Goal: Task Accomplishment & Management: Manage account settings

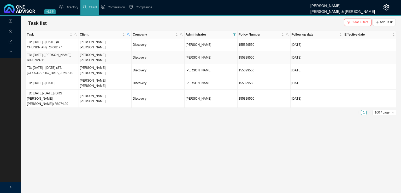
click at [61, 59] on td "TD: [DATE] ([PERSON_NAME]) R393 924.11" at bounding box center [52, 57] width 53 height 13
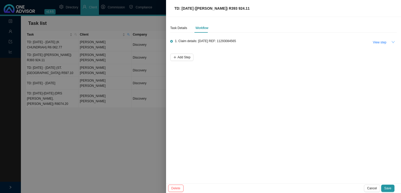
click at [393, 41] on icon "down" at bounding box center [393, 42] width 4 height 4
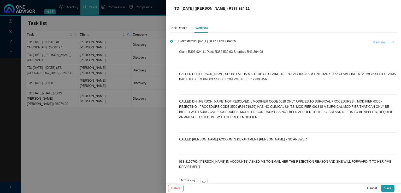
click at [378, 42] on span "View step" at bounding box center [380, 42] width 14 height 5
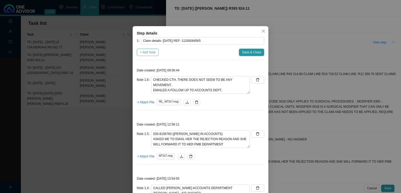
click at [144, 55] on span "+ Add Note" at bounding box center [148, 52] width 16 height 5
type textarea "CHECKED CTH, THERE DOES NOT SEEM TO BE ANY MOVEMENT. EMAILED A FOLLOW UP TO ACC…"
type textarea "033-8156760 ([PERSON_NAME] IN ACCOUNTS) ASKED ME TO EMAIL HER THE REJECTION REA…"
type textarea "CALLED [PERSON_NAME] ACCOUNTS DEPARTMENT [PERSON_NAME] - NO ANSWER"
type textarea "CALLED DH; [PERSON_NAME] NOT RESOLVED. : MODIFIER CODE 0018 ONLY APPLIES TO SUR…"
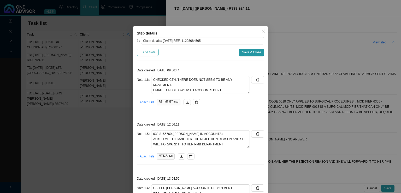
type textarea "CALLED DH; [PERSON_NAME] SHORTFALL IS MADE UP OF CLAIM LINE R43 214.80 CLAIM LI…"
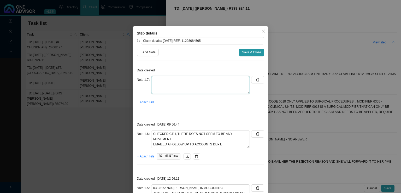
click at [177, 85] on textarea at bounding box center [200, 85] width 99 height 18
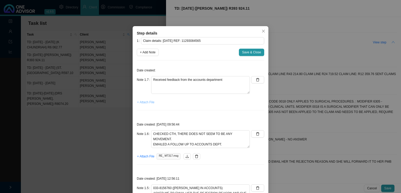
click at [139, 103] on span "+ Attach File" at bounding box center [145, 101] width 17 height 5
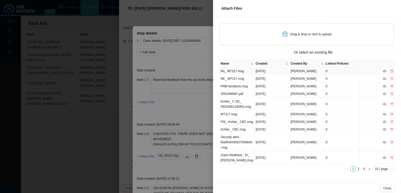
click at [247, 70] on td "Re_ MT317.msg" at bounding box center [237, 71] width 35 height 8
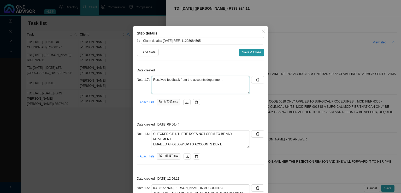
click at [161, 86] on textarea "Received feedback from the accounts department" at bounding box center [200, 85] width 99 height 18
click at [229, 81] on textarea "Received feedback from the accounts department" at bounding box center [200, 85] width 99 height 18
click at [155, 92] on textarea "Received feedback from the accounts department. Feedback:" at bounding box center [200, 85] width 99 height 18
paste textarea "Discovery was contacted on the [DATE] REF 1137574952 Code modifier 0018 for cod…"
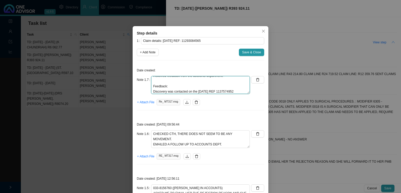
scroll to position [61, 0]
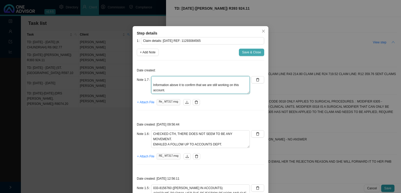
type textarea "Received feedback from the accounts department. Feedback: Discovery was contact…"
click at [246, 49] on button "Save & Close" at bounding box center [251, 52] width 25 height 7
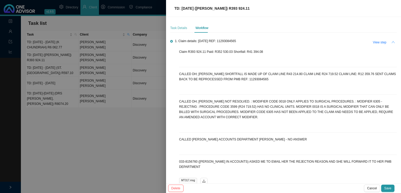
click at [178, 31] on div "Task Details" at bounding box center [178, 27] width 17 height 9
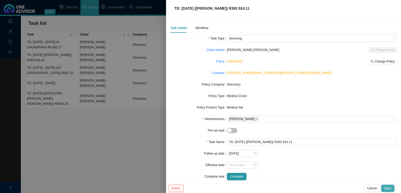
click at [388, 186] on span "Save" at bounding box center [387, 187] width 7 height 5
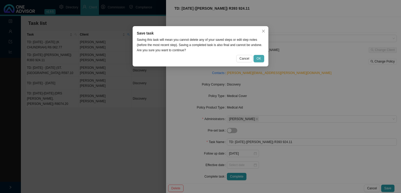
click at [259, 62] on button "OK" at bounding box center [259, 58] width 11 height 7
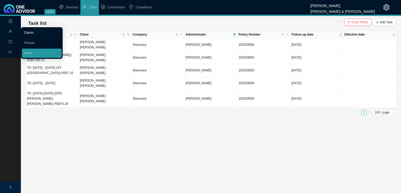
click at [34, 32] on link "Clients" at bounding box center [29, 33] width 10 height 4
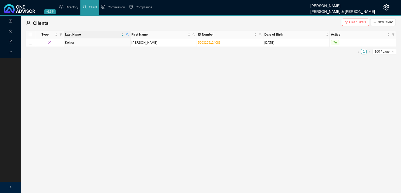
click at [228, 71] on main "Landing Management Data Reports Clients Clear Filters New Client Type Last Name…" at bounding box center [200, 104] width 401 height 177
click at [128, 123] on main "Landing Management Data Reports Clients Clear Filters New Client Type Last Name…" at bounding box center [200, 104] width 401 height 177
click at [128, 35] on icon "search" at bounding box center [127, 34] width 3 height 3
type input "[PERSON_NAME]"
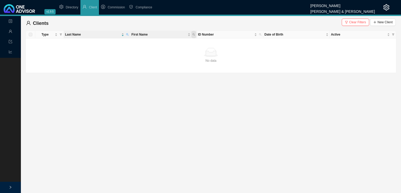
click at [193, 35] on icon "search" at bounding box center [193, 34] width 3 height 3
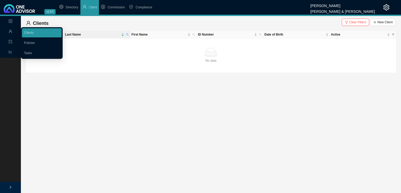
click at [4, 33] on div "Management" at bounding box center [10, 31] width 19 height 9
click at [33, 33] on link "Clients" at bounding box center [29, 33] width 10 height 4
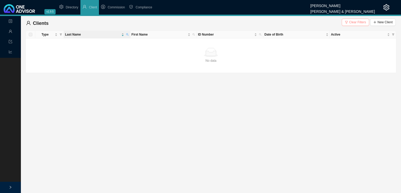
click at [357, 21] on span "Clear Filters" at bounding box center [357, 22] width 17 height 5
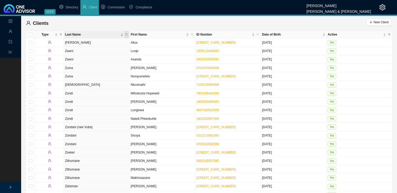
click at [128, 33] on span at bounding box center [126, 34] width 5 height 7
click at [108, 44] on input "text" at bounding box center [102, 44] width 49 height 7
type input "fra"
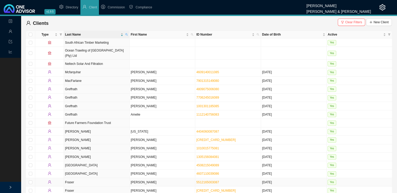
click at [104, 178] on td "Fraser" at bounding box center [97, 182] width 66 height 8
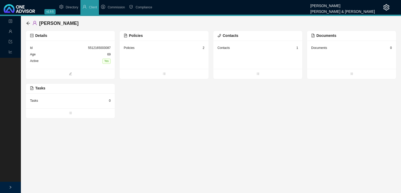
click at [256, 51] on div "Contacts 1" at bounding box center [257, 48] width 81 height 7
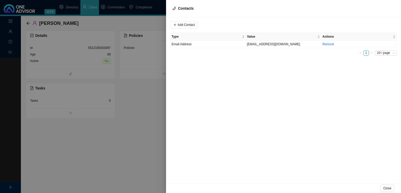
click at [133, 134] on div at bounding box center [200, 96] width 401 height 193
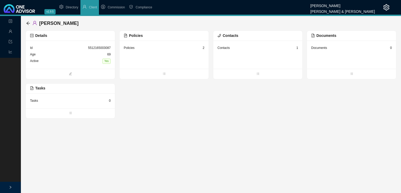
click at [251, 45] on div "Contacts 1" at bounding box center [257, 48] width 81 height 7
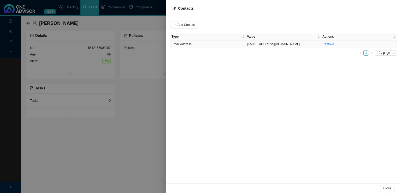
click at [220, 46] on td "Email Address" at bounding box center [207, 44] width 75 height 8
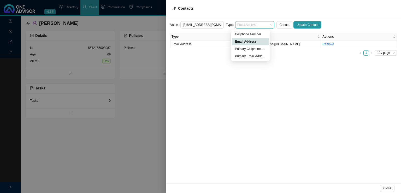
click at [244, 24] on span "Email Address" at bounding box center [254, 24] width 35 height 7
click at [245, 57] on div "Primary Email Address" at bounding box center [250, 56] width 31 height 5
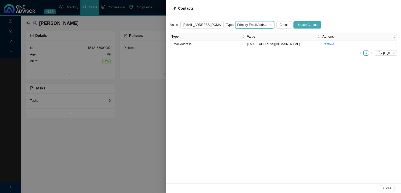
click at [301, 22] on span "Update Contact" at bounding box center [308, 24] width 22 height 5
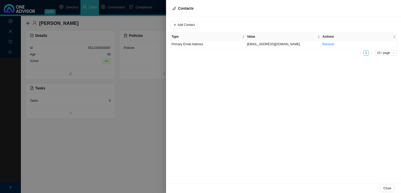
click at [50, 162] on div at bounding box center [200, 96] width 401 height 193
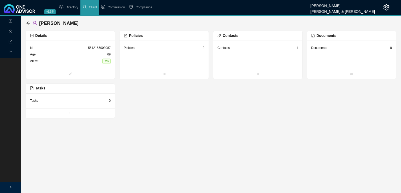
click at [13, 35] on div "Management" at bounding box center [10, 31] width 19 height 9
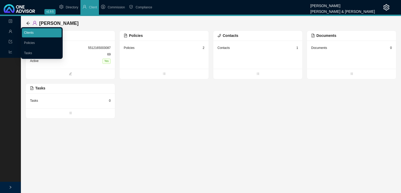
click at [34, 31] on link "Clients" at bounding box center [29, 33] width 10 height 4
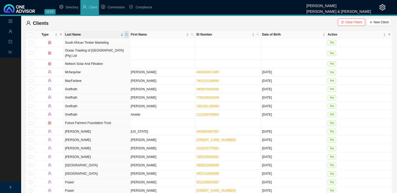
click at [127, 33] on icon "search" at bounding box center [126, 34] width 2 height 2
type input "[PERSON_NAME]"
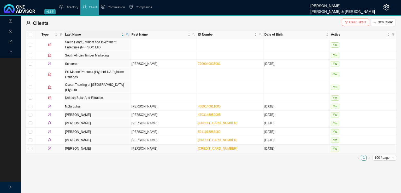
click at [113, 146] on td "[PERSON_NAME]" at bounding box center [97, 148] width 67 height 8
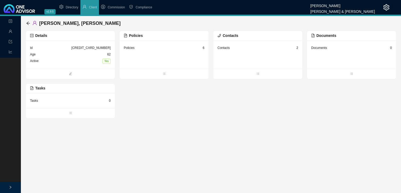
click at [280, 125] on main "Landing Management Data Reports [PERSON_NAME], [PERSON_NAME] Details Id [CREDIT…" at bounding box center [200, 104] width 401 height 177
click at [88, 45] on div "Id [CREDIT_CARD_NUMBER]" at bounding box center [70, 48] width 81 height 7
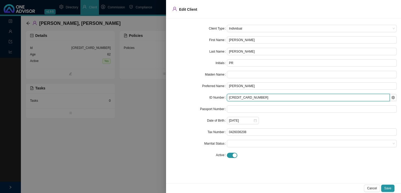
drag, startPoint x: 261, startPoint y: 97, endPoint x: 210, endPoint y: 102, distance: 51.1
click at [210, 102] on form "Client Type Individual First Name [PERSON_NAME] Last Name [PERSON_NAME] Initial…" at bounding box center [283, 92] width 227 height 134
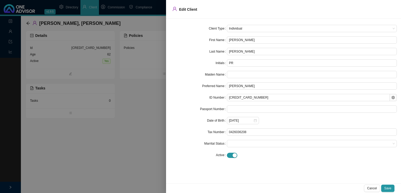
click at [129, 160] on div at bounding box center [200, 96] width 401 height 193
